Goal: Information Seeking & Learning: Check status

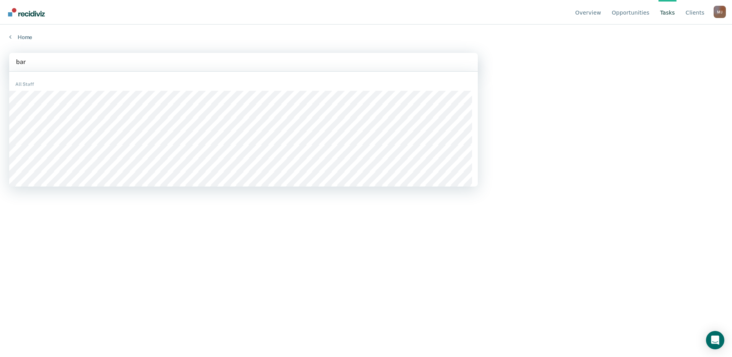
type input "[PERSON_NAME]"
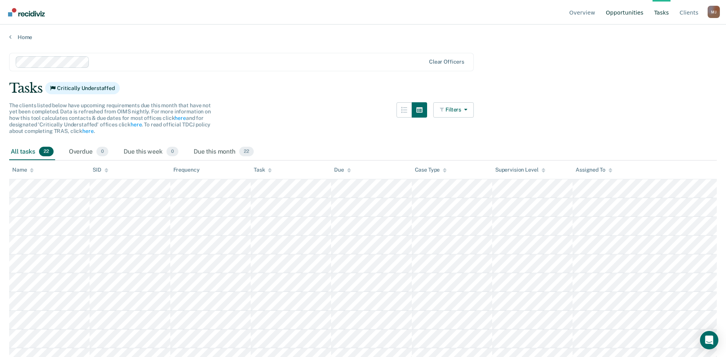
click at [636, 11] on link "Opportunities" at bounding box center [624, 12] width 41 height 24
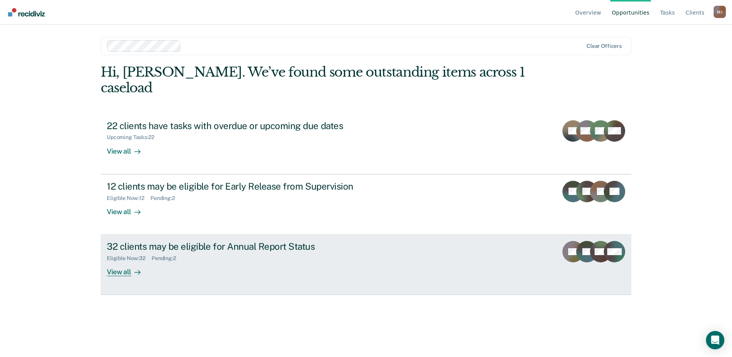
click at [129, 261] on div "View all" at bounding box center [128, 268] width 43 height 15
